Goal: Transaction & Acquisition: Purchase product/service

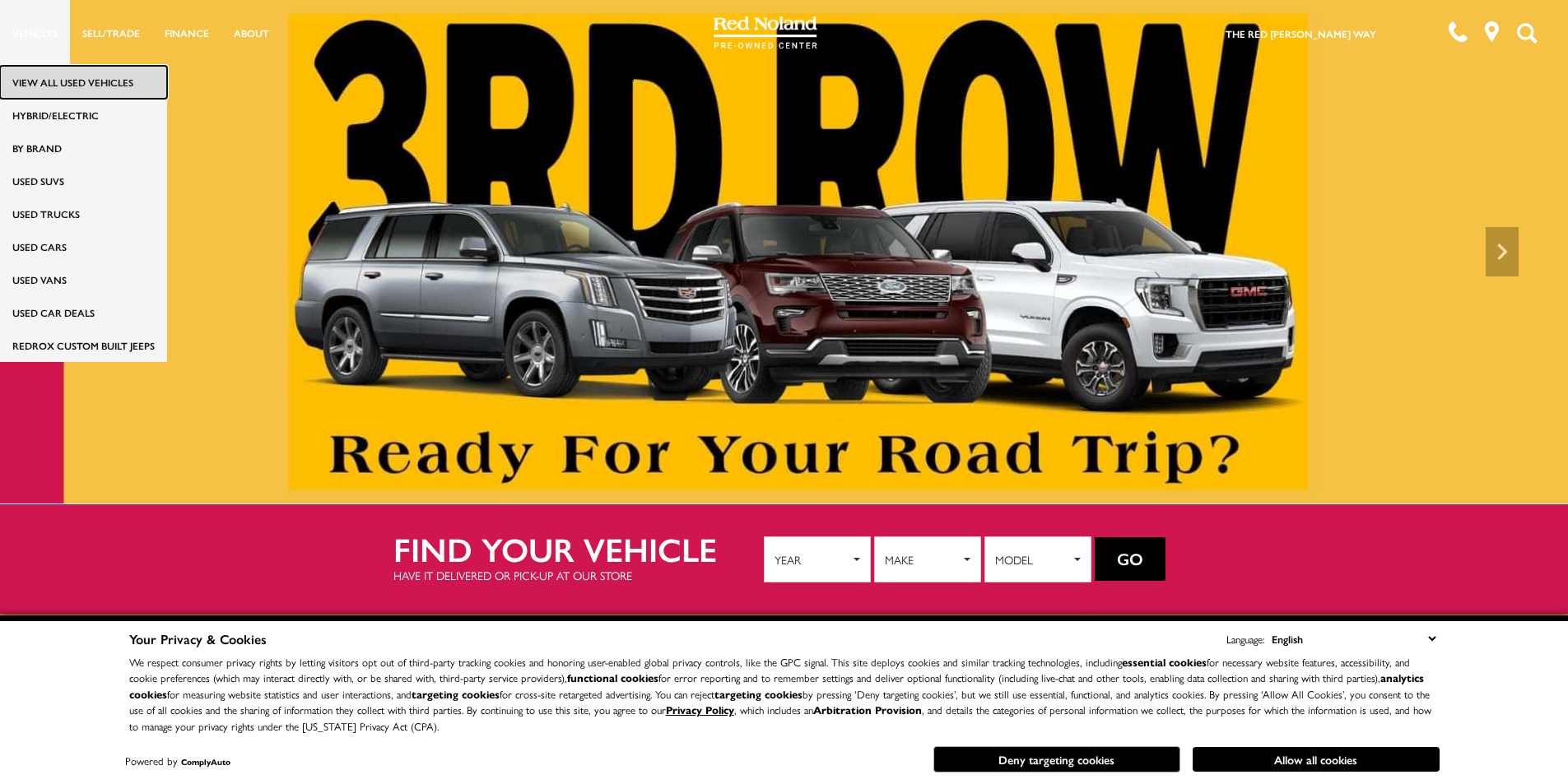
click at [65, 82] on link "View All Used Vehicles" at bounding box center [84, 82] width 167 height 33
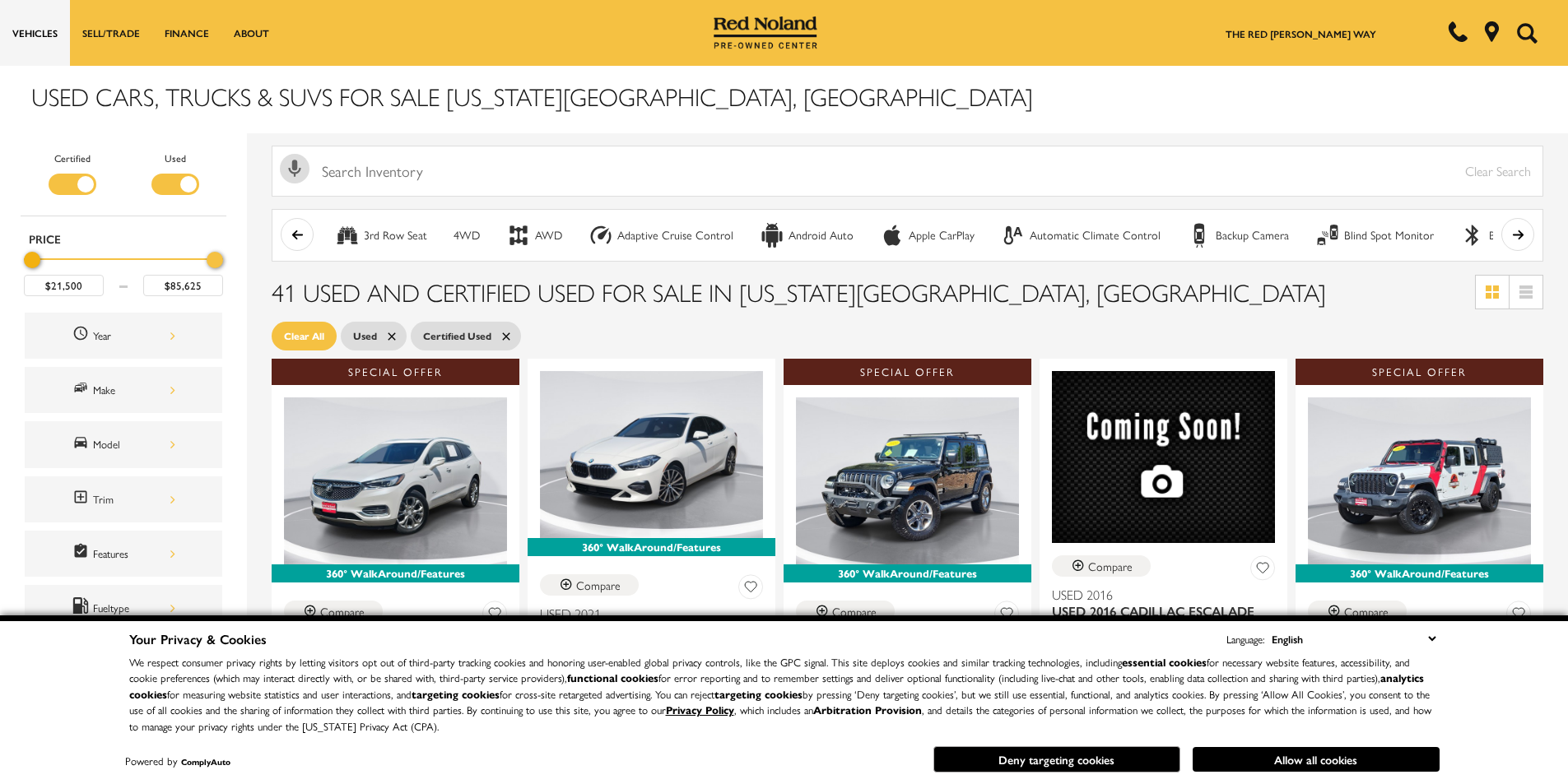
type input "$22,000"
type input "$85,500"
type input "$21,500"
drag, startPoint x: 27, startPoint y: 256, endPoint x: 3, endPoint y: 263, distance: 25.0
click at [12, 263] on div "Certified Used Type Price $21,500 $85,500 Year Make Model Trim Features Fueltyp…" at bounding box center [123, 559] width 247 height 852
